Goal: Task Accomplishment & Management: Use online tool/utility

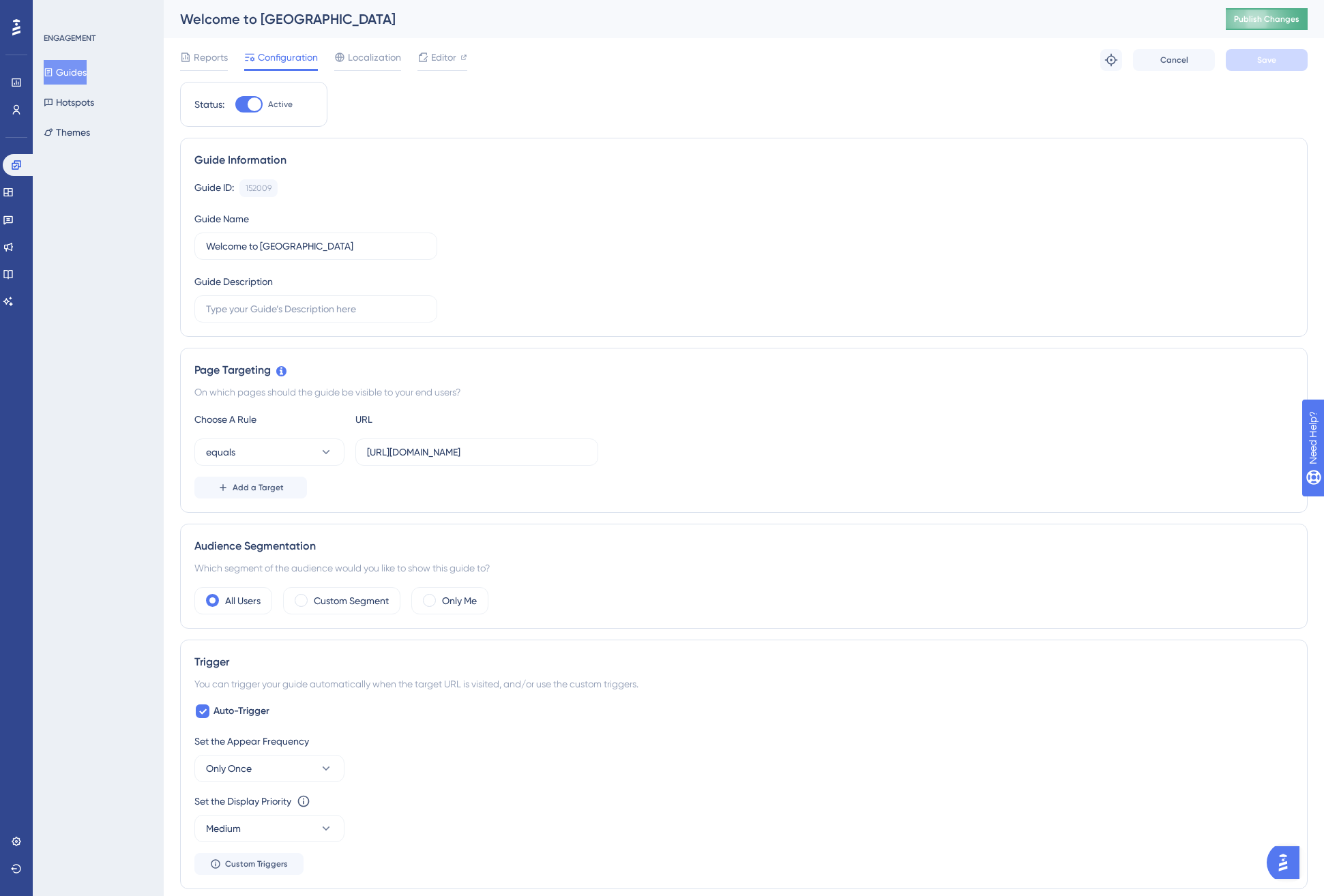
click at [1278, 28] on button "Publish Changes" at bounding box center [1266, 19] width 81 height 22
click at [612, 212] on div "Guide ID: 152009 Copy Guide Name Welcome to Elyndra Bridge Guide Description" at bounding box center [743, 251] width 1099 height 143
click at [14, 190] on icon at bounding box center [8, 192] width 11 height 11
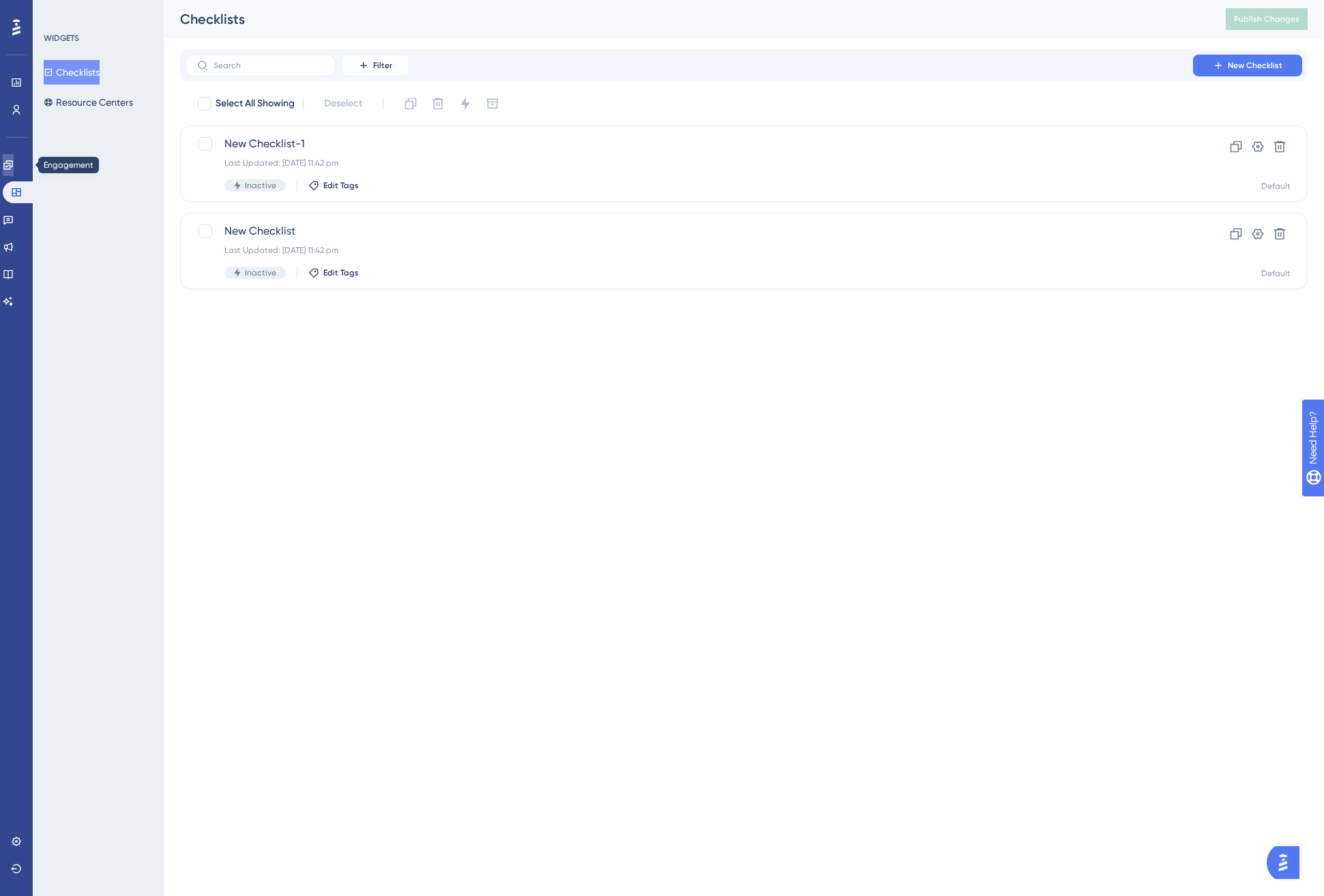
click at [12, 169] on icon at bounding box center [8, 165] width 9 height 9
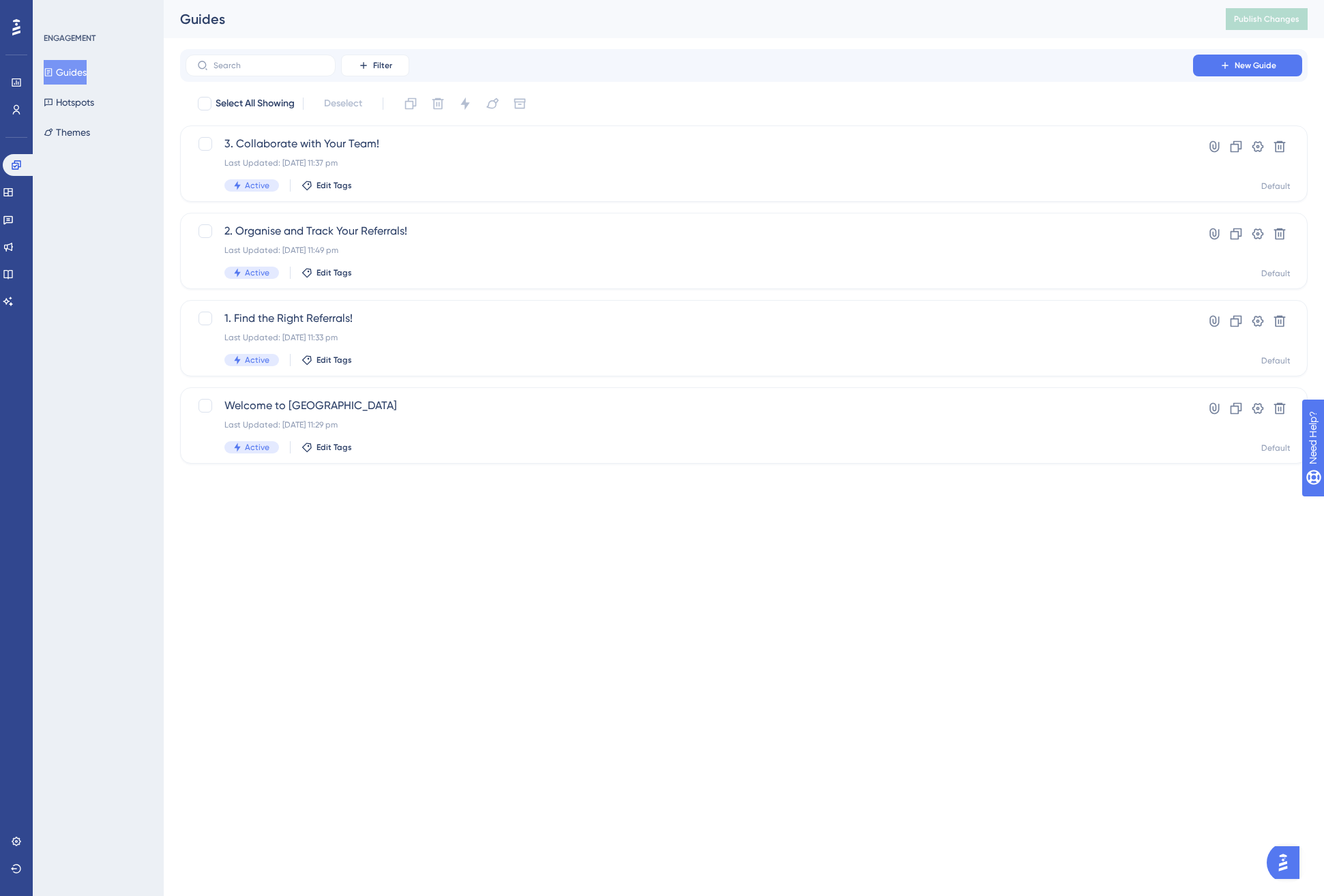
click at [72, 65] on button "Guides" at bounding box center [65, 72] width 43 height 25
click at [1213, 65] on button "New Guide" at bounding box center [1247, 66] width 109 height 22
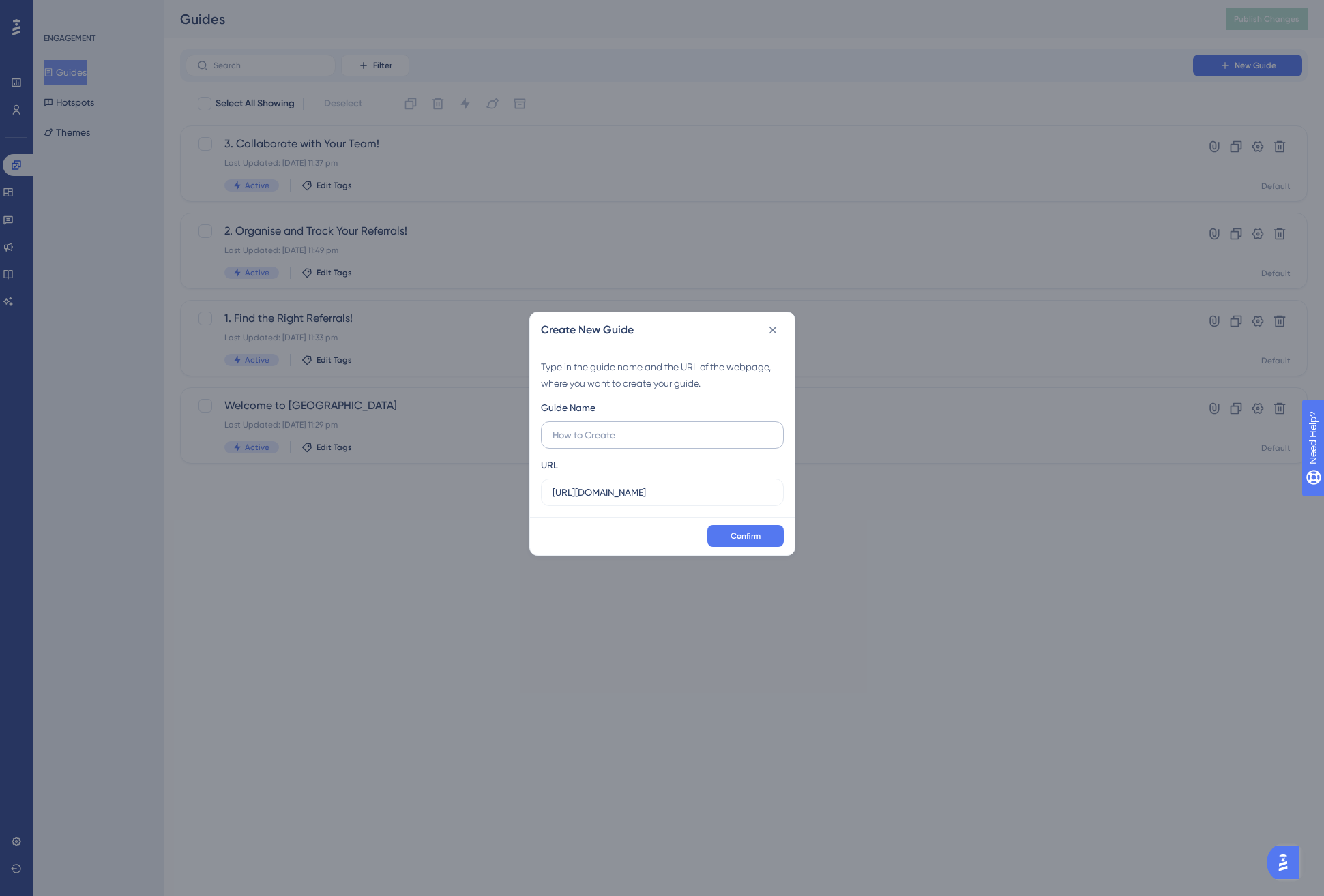
click at [627, 442] on label at bounding box center [662, 435] width 243 height 27
click at [627, 442] on input "text" at bounding box center [662, 435] width 220 height 15
type input "4. Respond to Local Authorities!"
click at [756, 535] on span "Confirm" at bounding box center [745, 536] width 30 height 11
